Goal: Check status: Check status

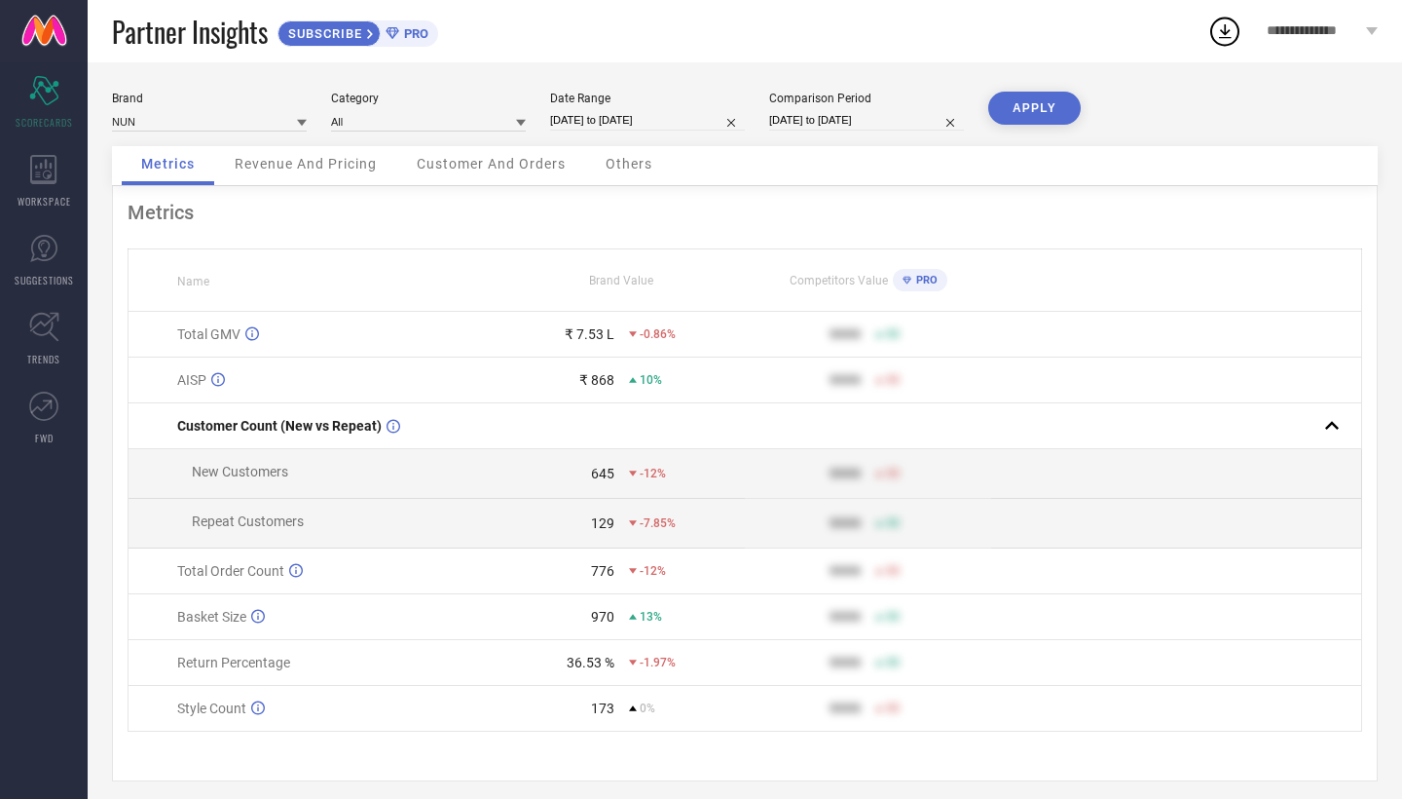
click at [695, 109] on div "Date Range [DATE] to [DATE]" at bounding box center [647, 112] width 195 height 40
click at [672, 123] on input "[DATE] to [DATE]" at bounding box center [647, 120] width 195 height 20
select select "7"
select select "2025"
select select "8"
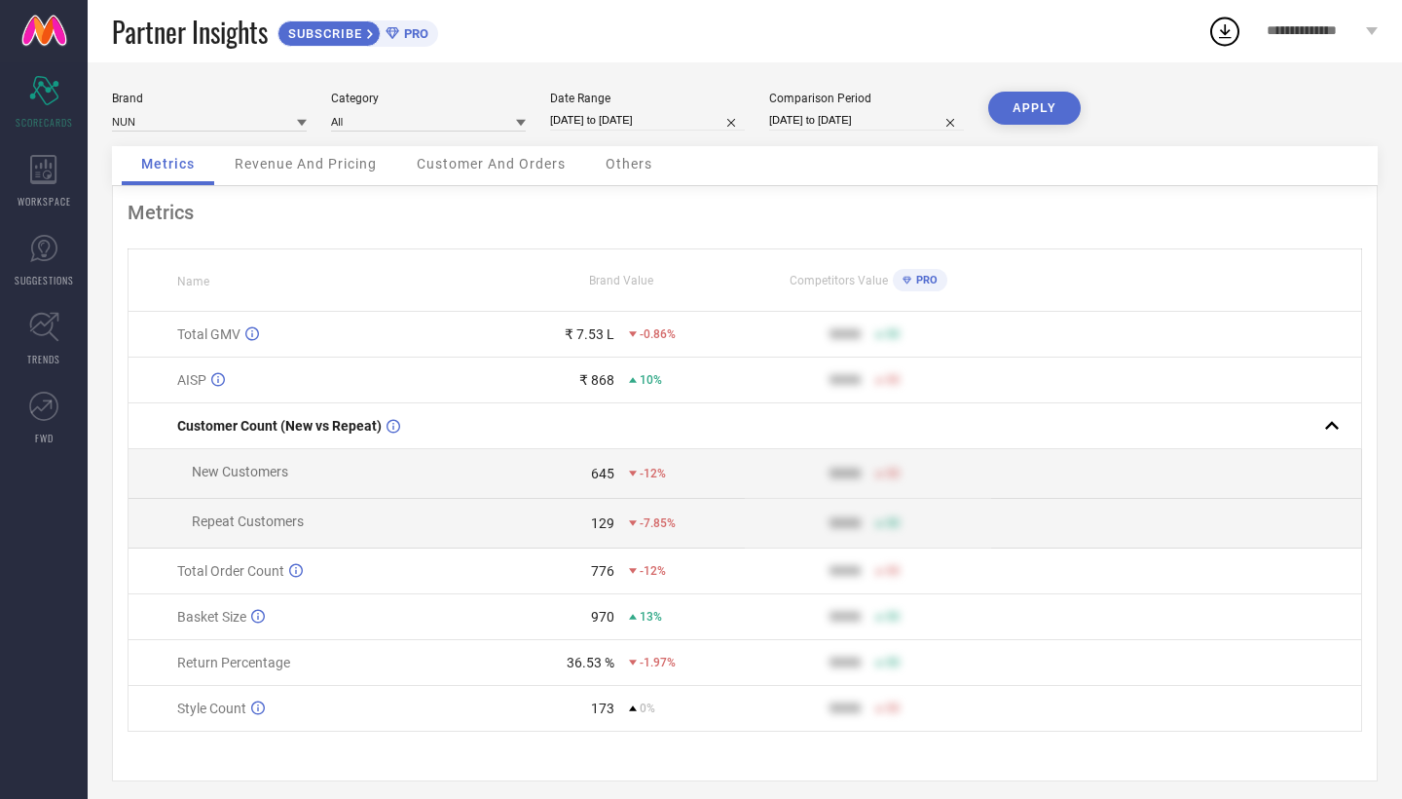
select select "2025"
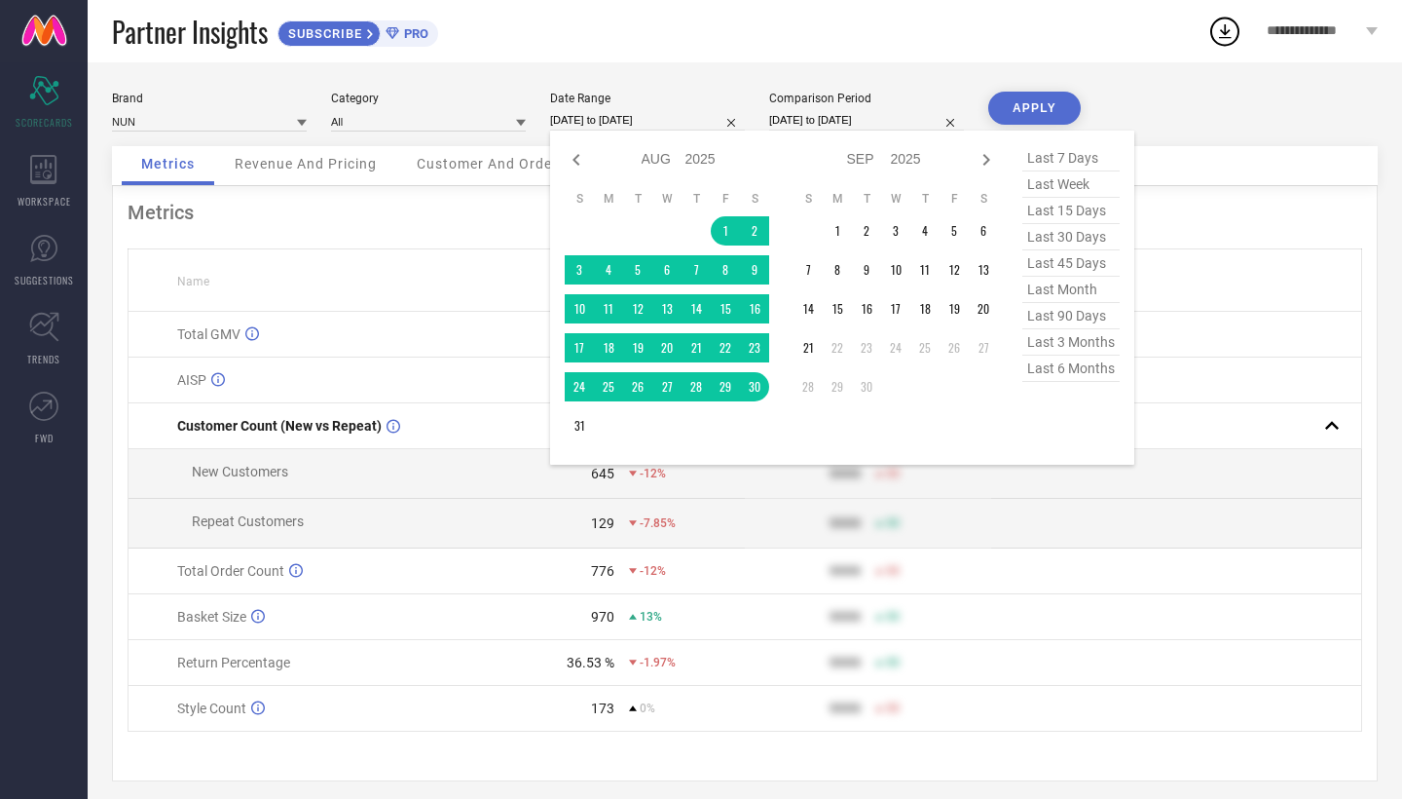
click at [970, 66] on div "Brand NUN Category All Date Range [DATE] to [DATE] Jan Feb Mar Apr May Jun [DAT…" at bounding box center [745, 436] width 1315 height 748
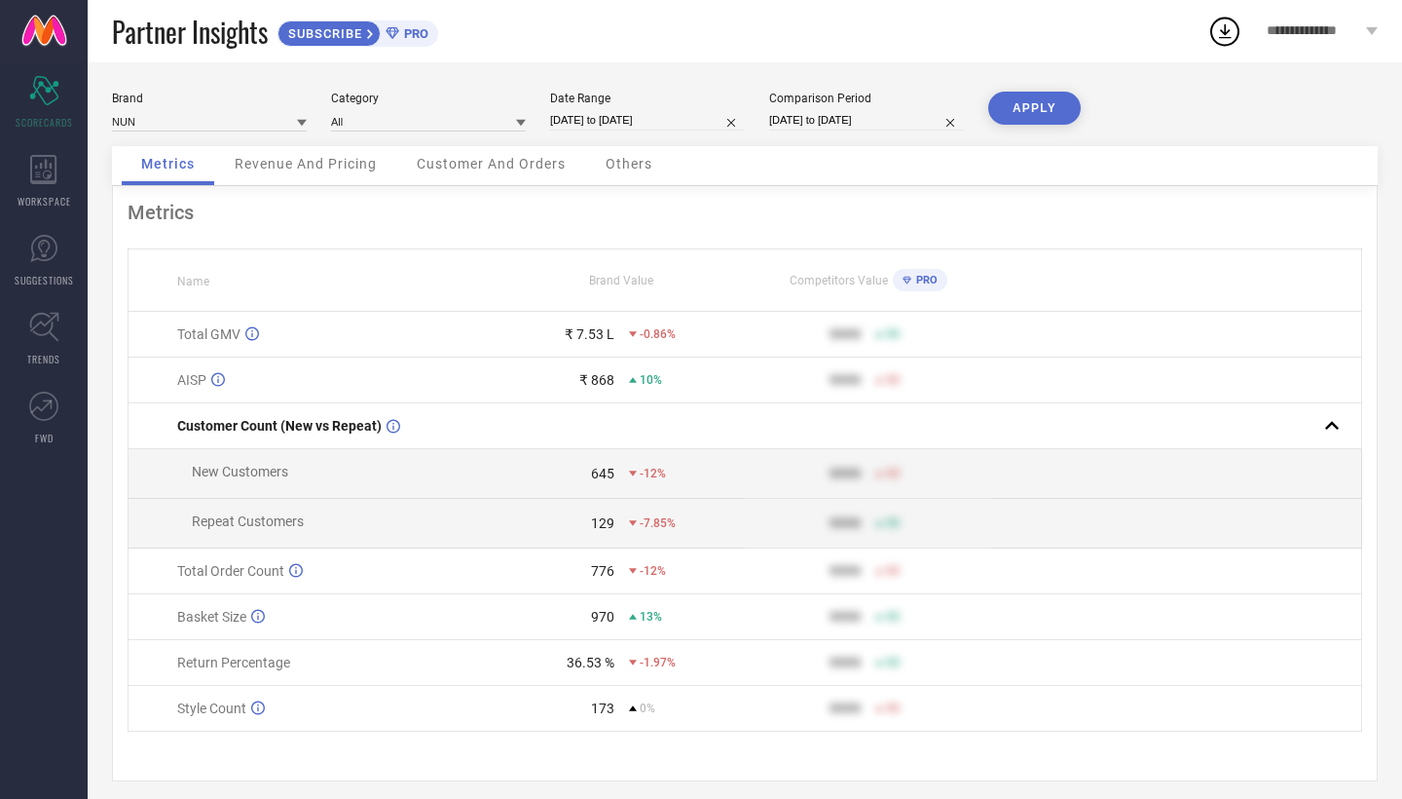
click at [846, 113] on input "[DATE] to [DATE]" at bounding box center [866, 120] width 195 height 20
select select "6"
select select "2025"
select select "7"
select select "2025"
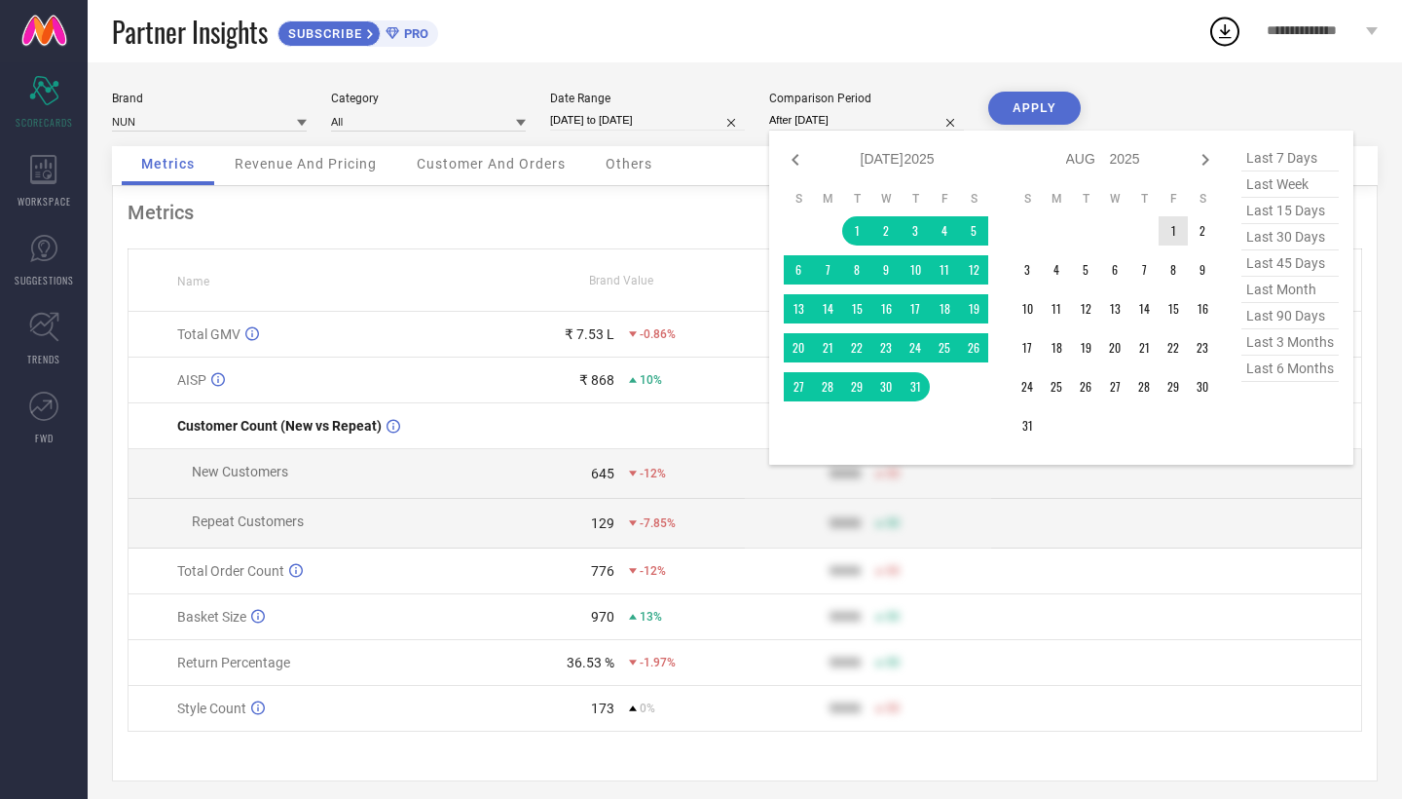
click at [1180, 234] on td "1" at bounding box center [1173, 230] width 29 height 29
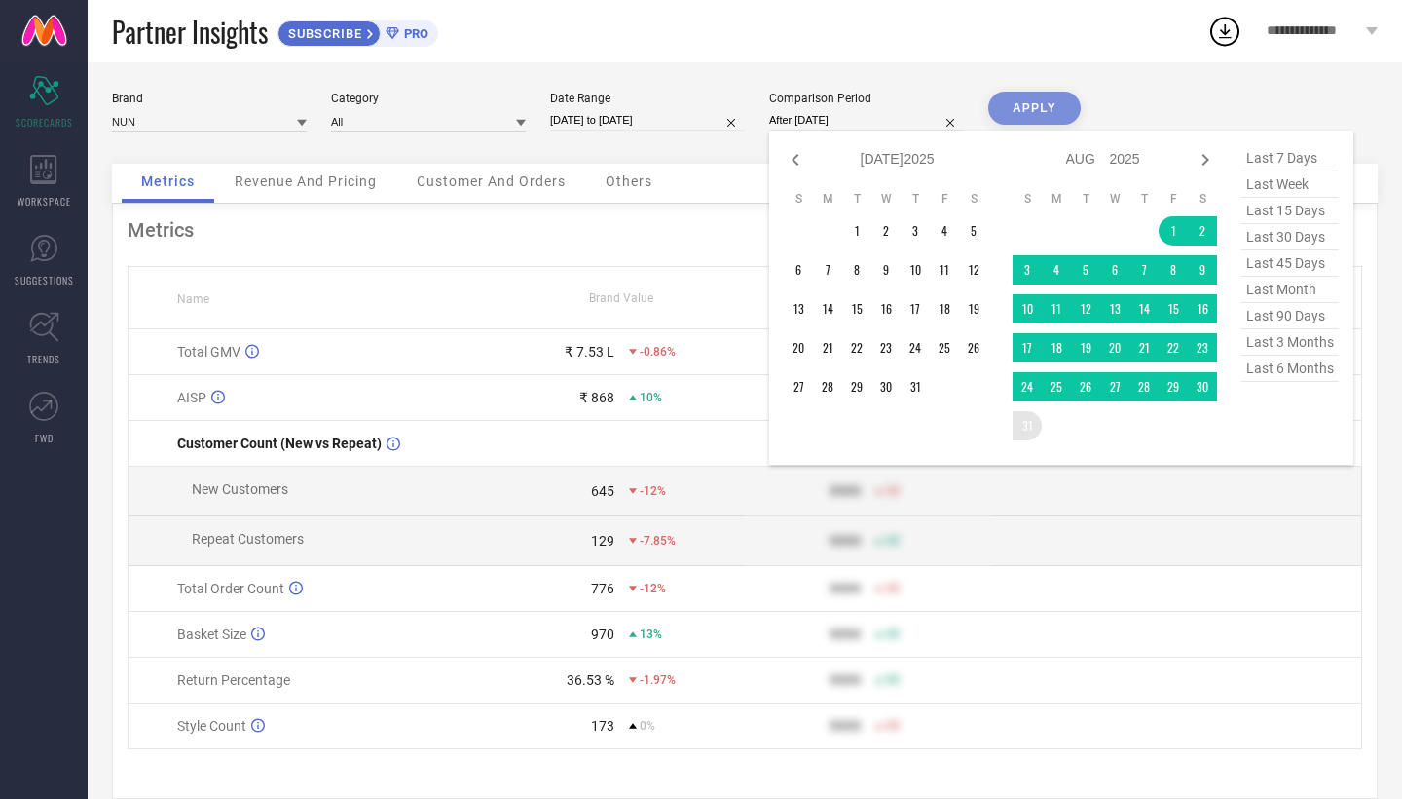
type input "[DATE] to [DATE]"
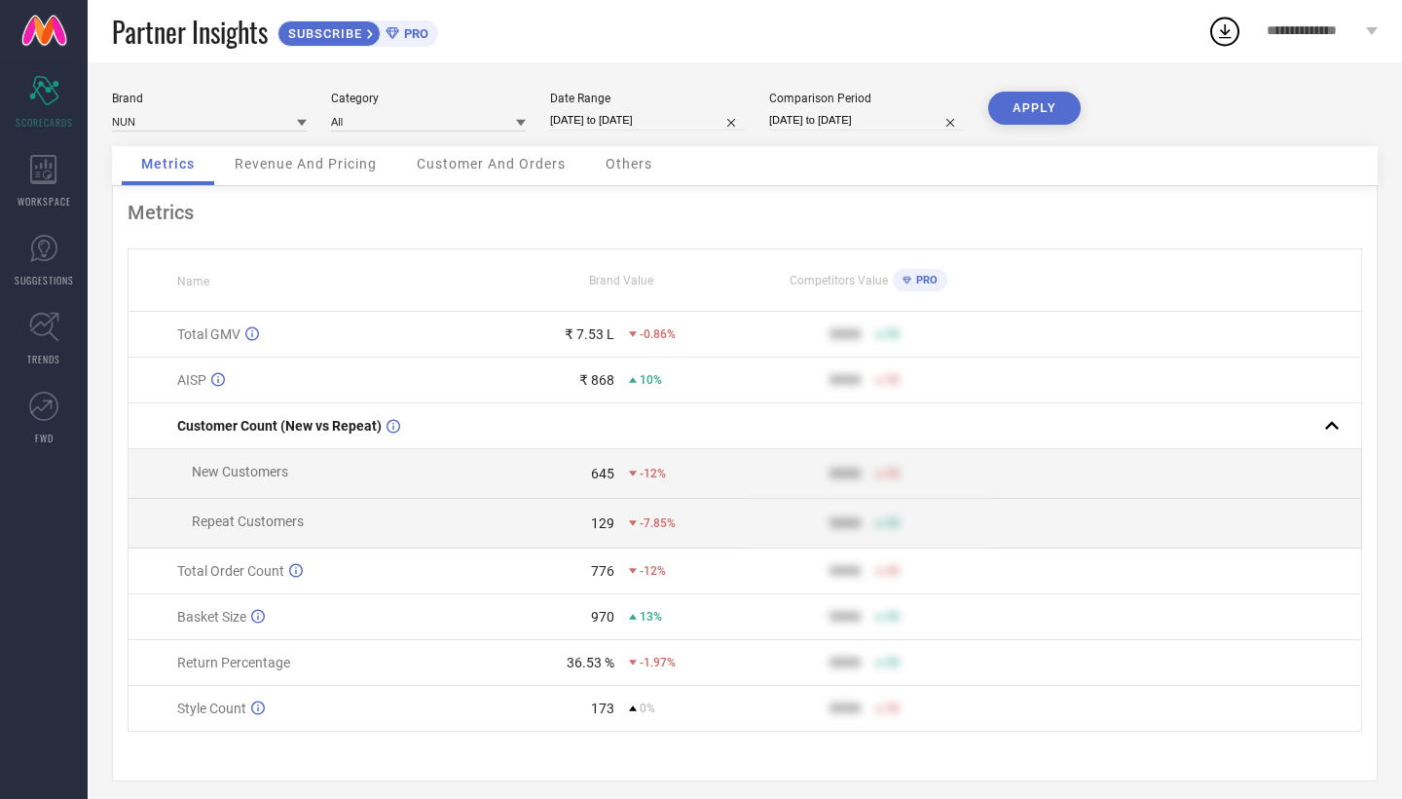
click at [1051, 106] on button "APPLY" at bounding box center [1034, 108] width 93 height 33
click at [291, 179] on div "Revenue And Pricing" at bounding box center [305, 165] width 181 height 39
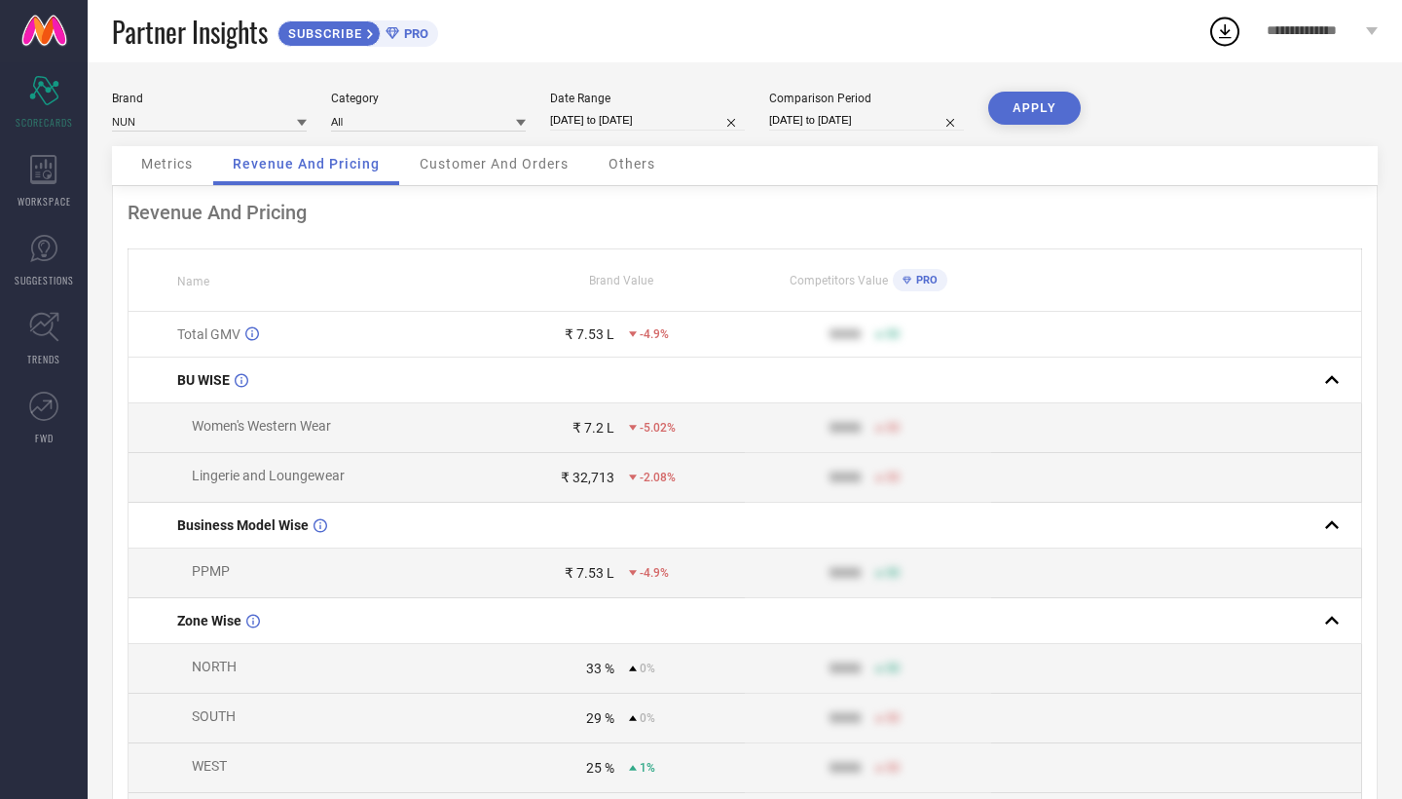
click at [628, 113] on input "[DATE] to [DATE]" at bounding box center [647, 120] width 195 height 20
select select "7"
select select "2025"
select select "8"
select select "2025"
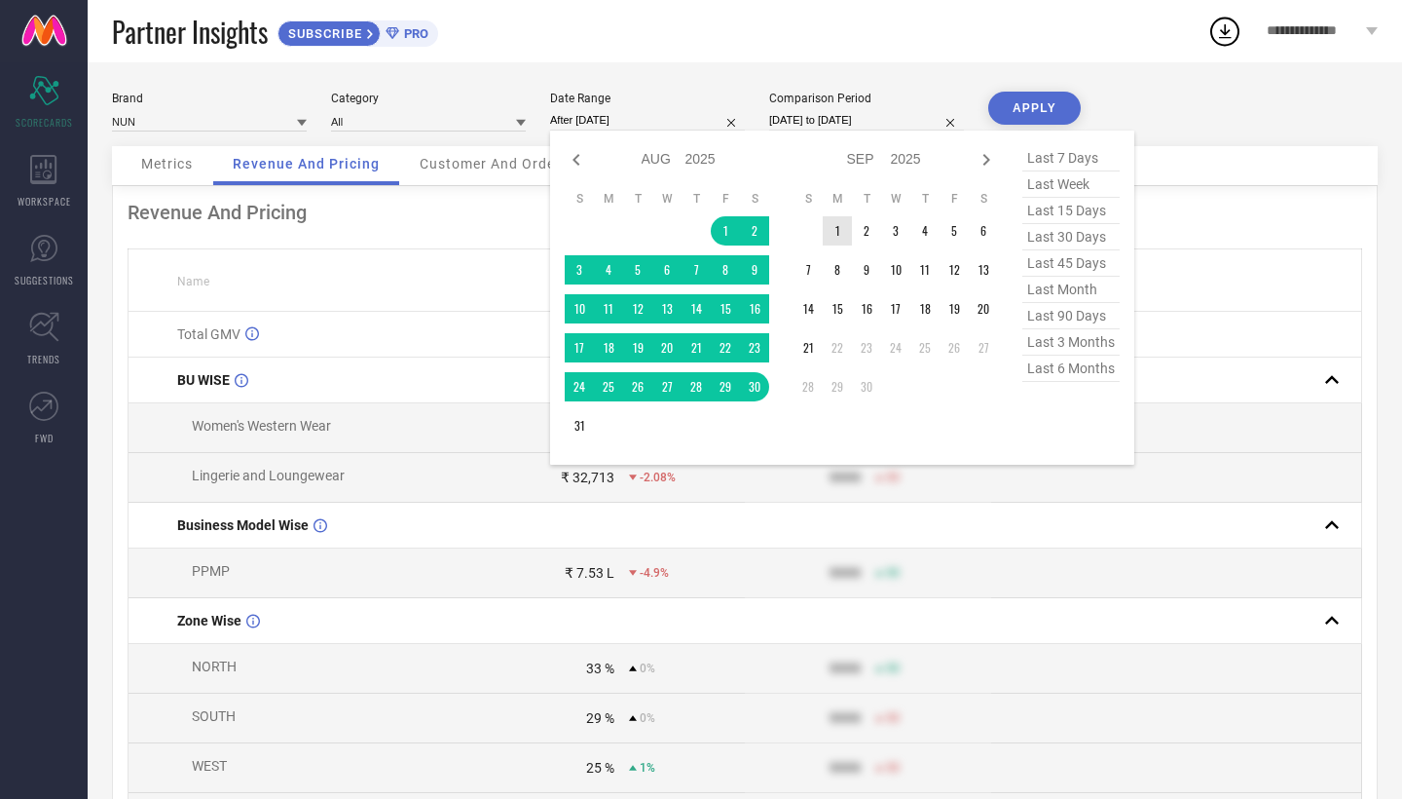
click at [849, 227] on td "1" at bounding box center [837, 230] width 29 height 29
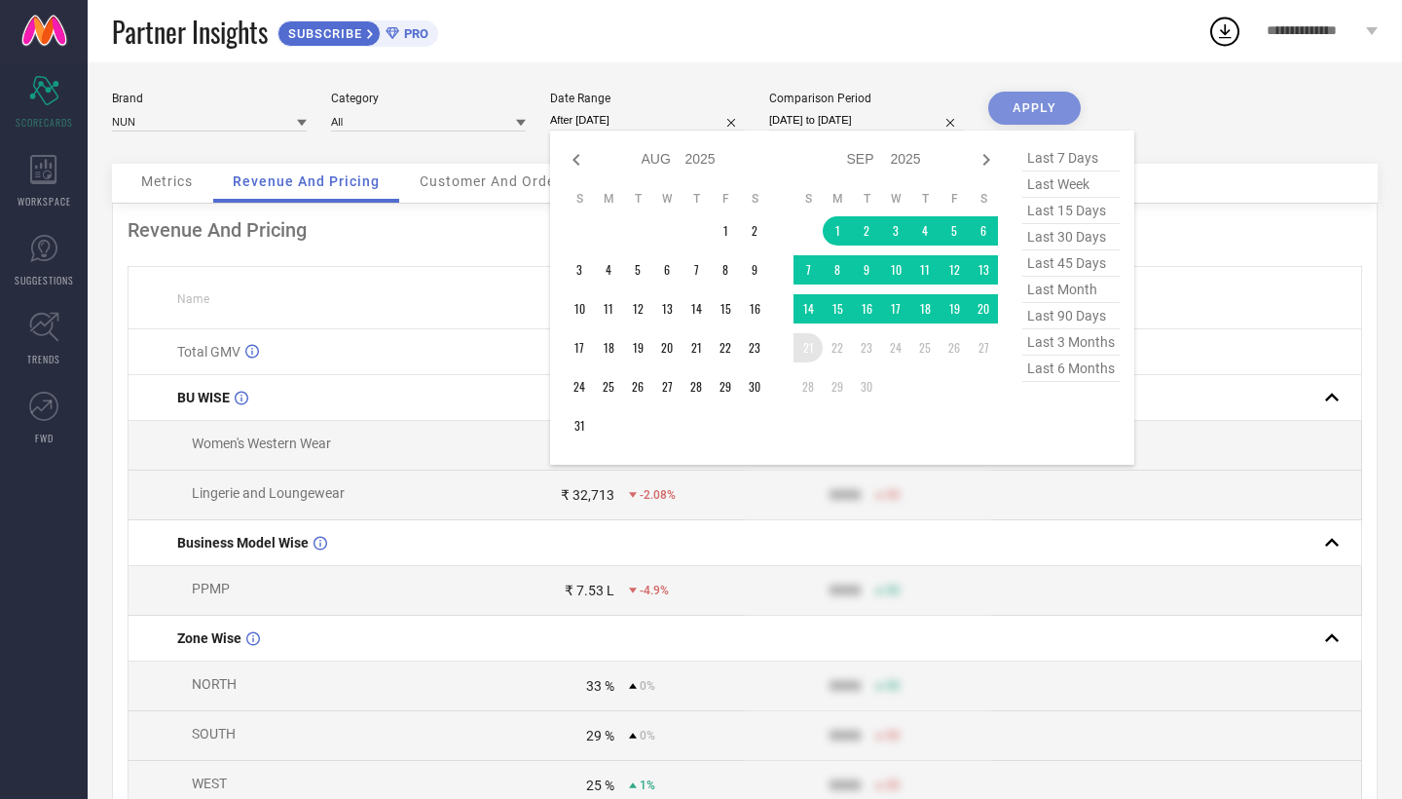
type input "[DATE] to [DATE]"
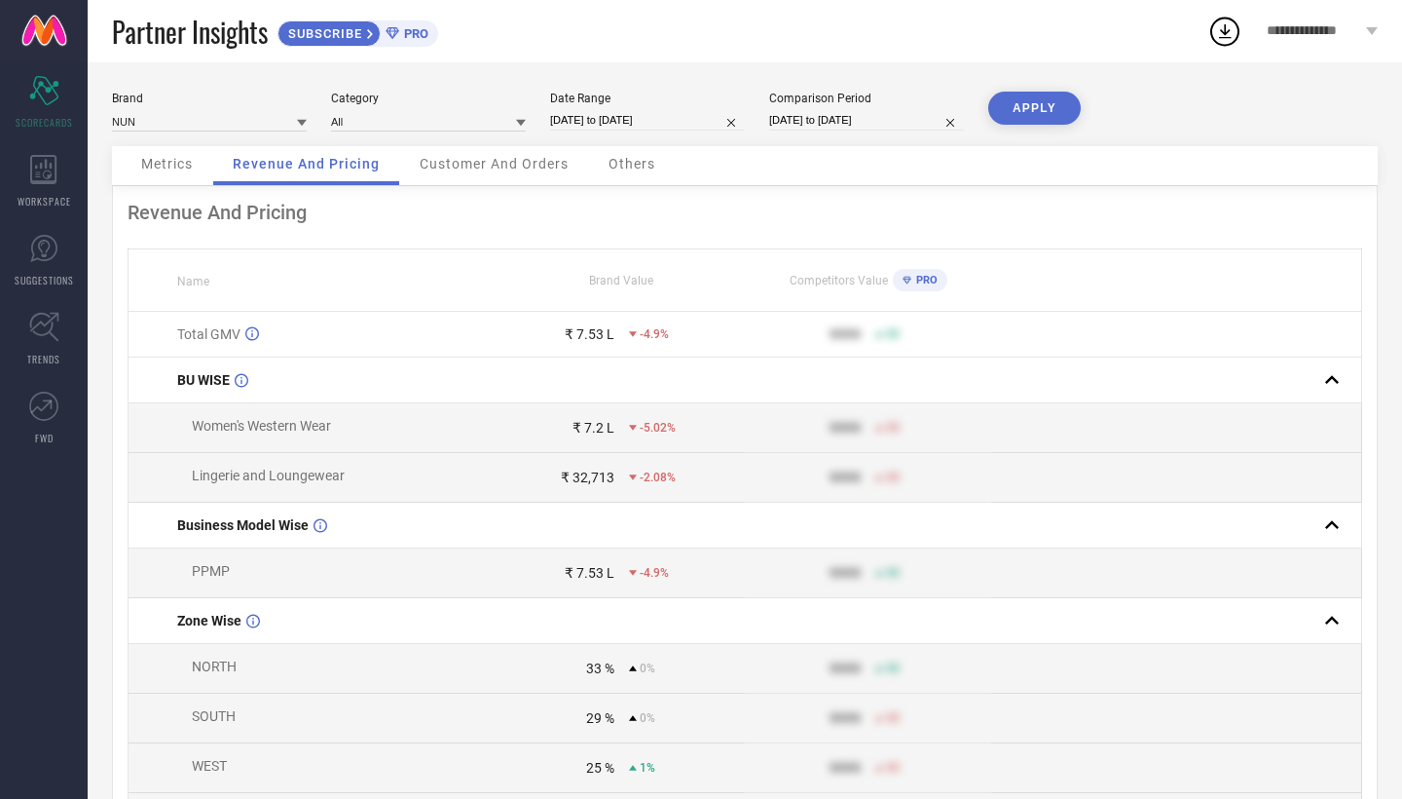
click at [864, 125] on input "[DATE] to [DATE]" at bounding box center [866, 120] width 195 height 20
select select "7"
select select "2025"
select select "8"
select select "2025"
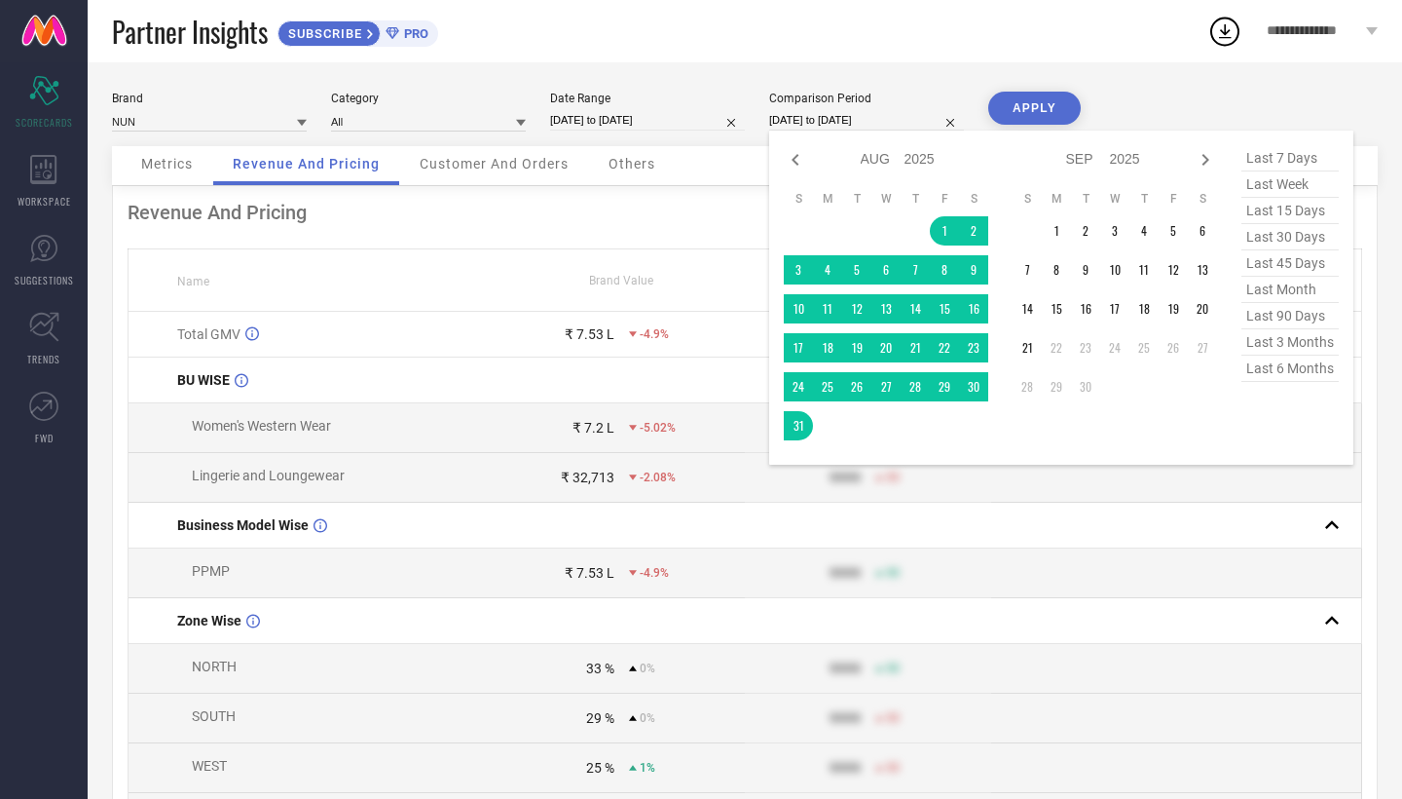
click at [892, 157] on select "Jan Feb Mar Apr May Jun [DATE] Aug Sep Oct Nov Dec" at bounding box center [883, 159] width 44 height 28
select select "7"
select select "2024"
select select "8"
select select "2024"
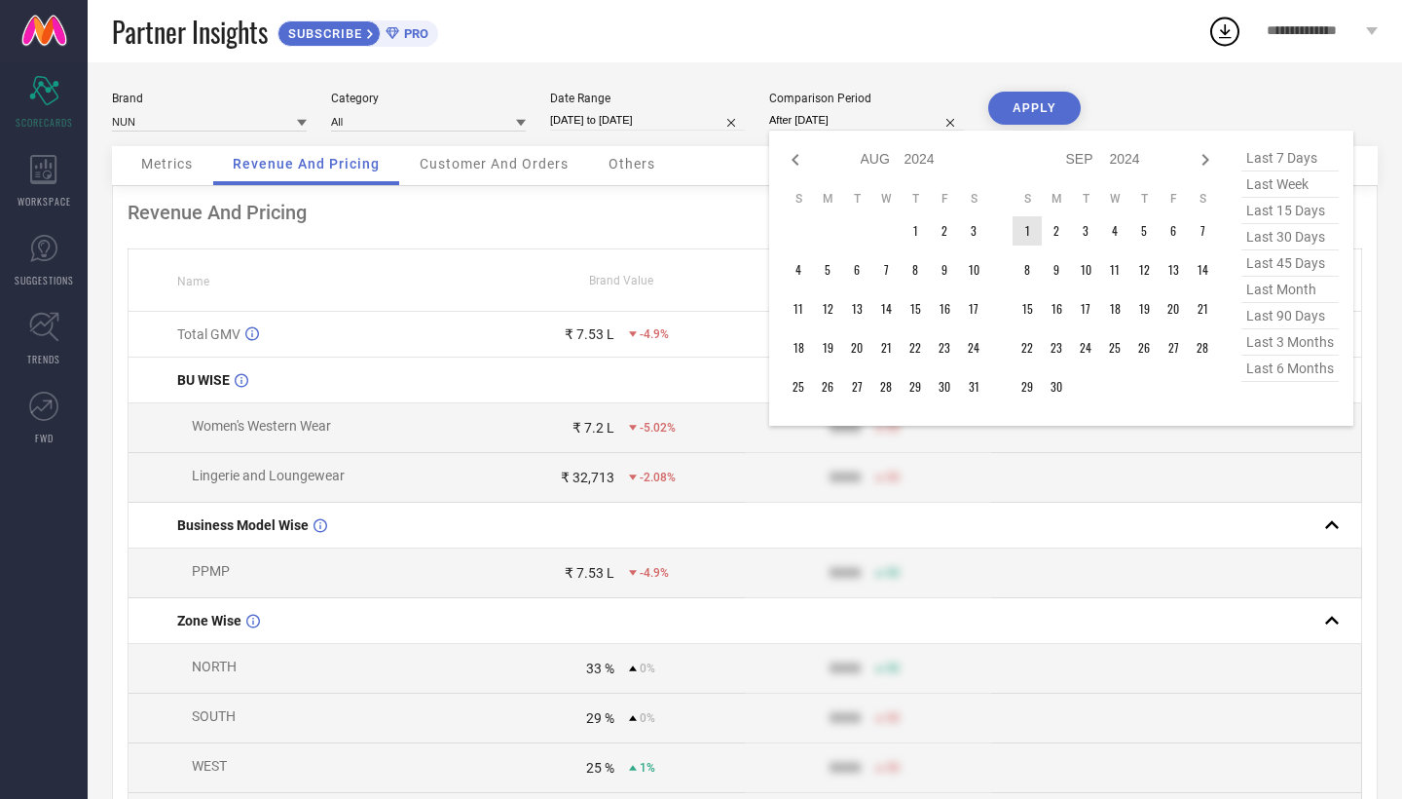
click at [1031, 239] on td "1" at bounding box center [1027, 230] width 29 height 29
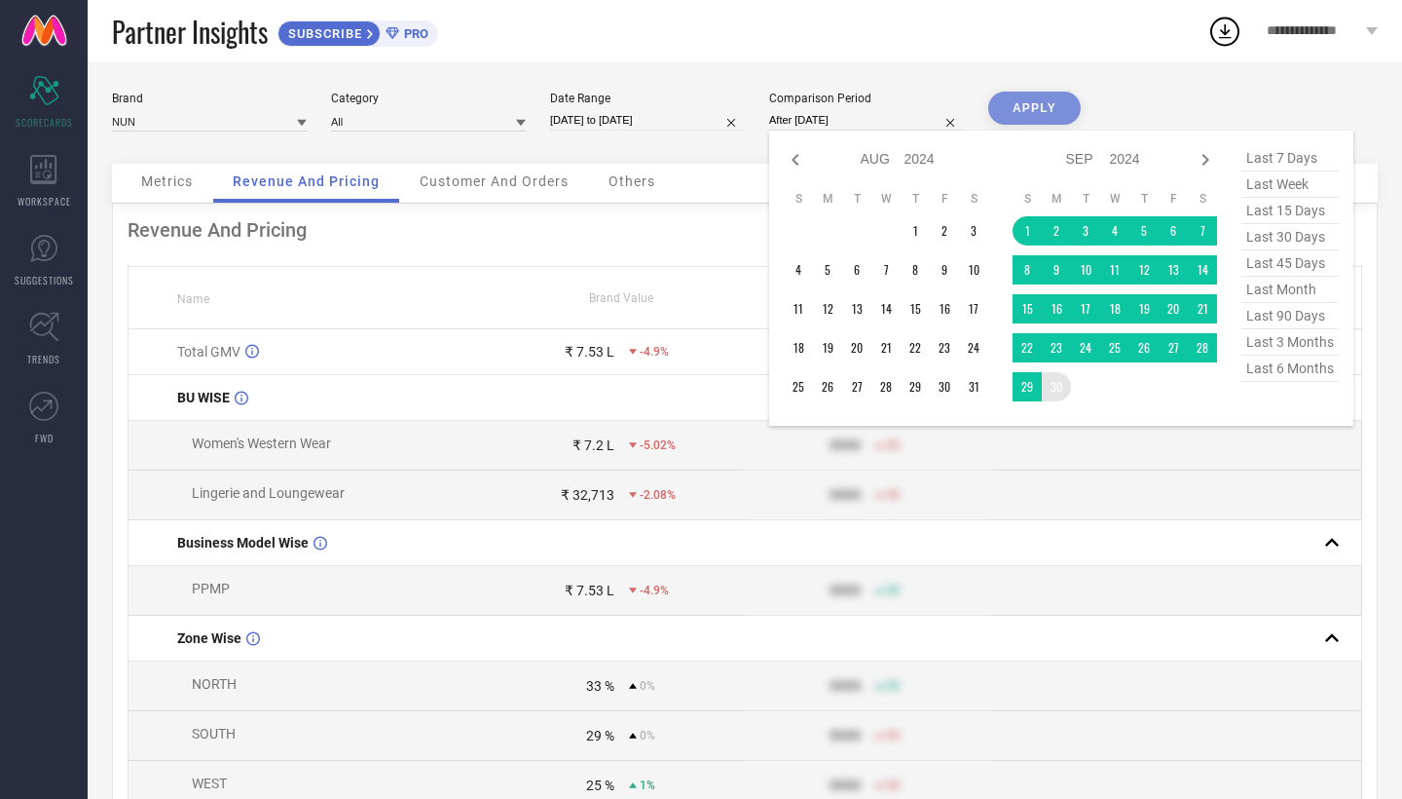
type input "[DATE] to [DATE]"
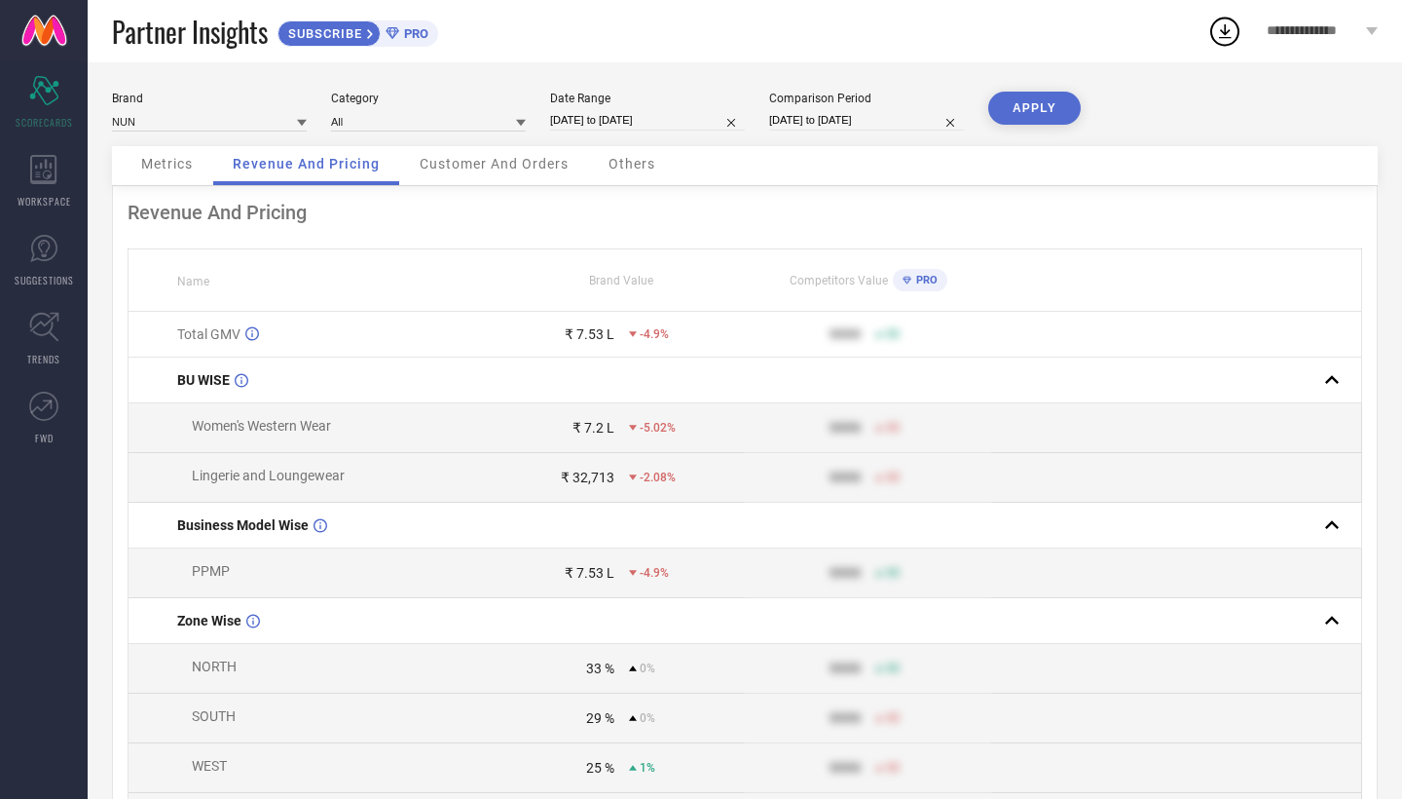
click at [1023, 111] on button "APPLY" at bounding box center [1034, 108] width 93 height 33
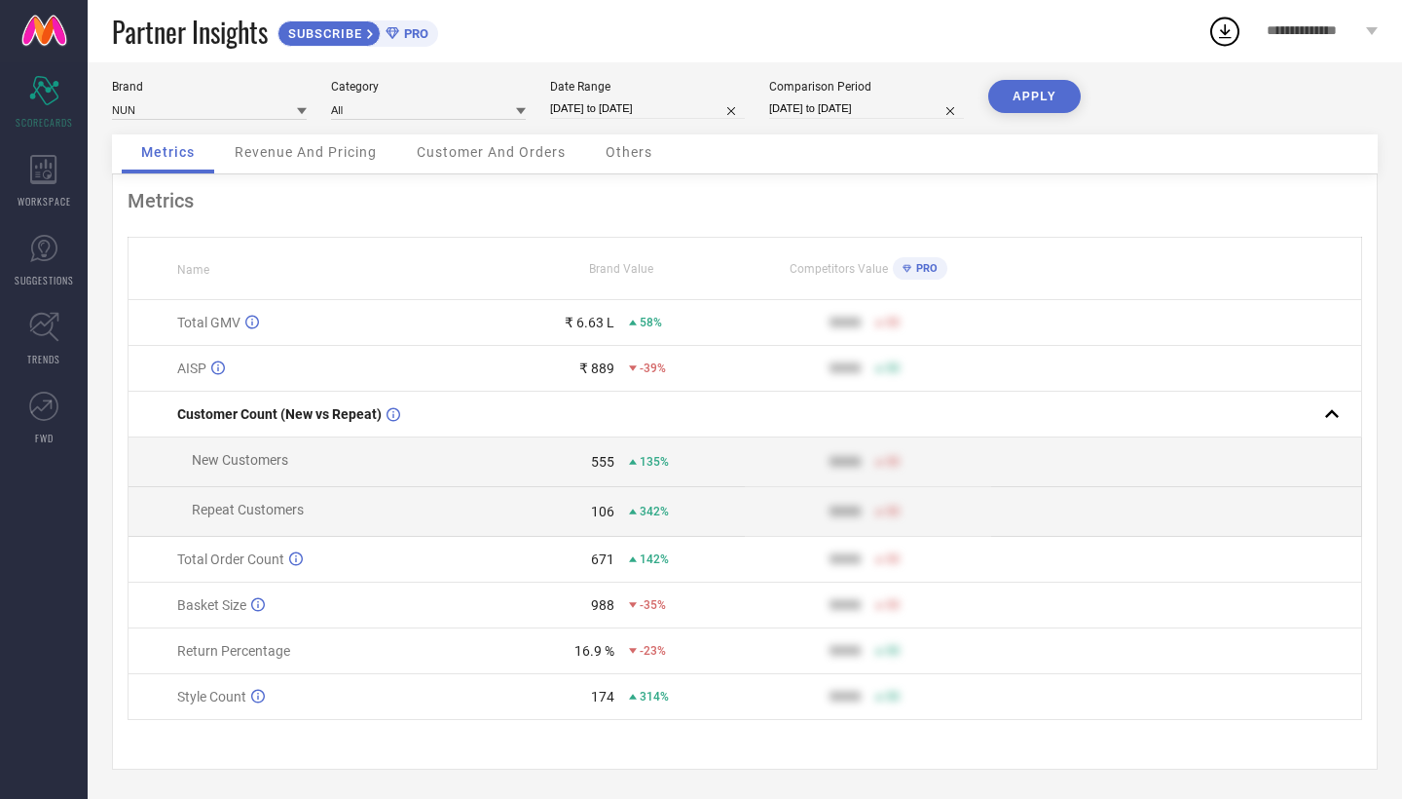
scroll to position [16, 0]
